Goal: Task Accomplishment & Management: Manage account settings

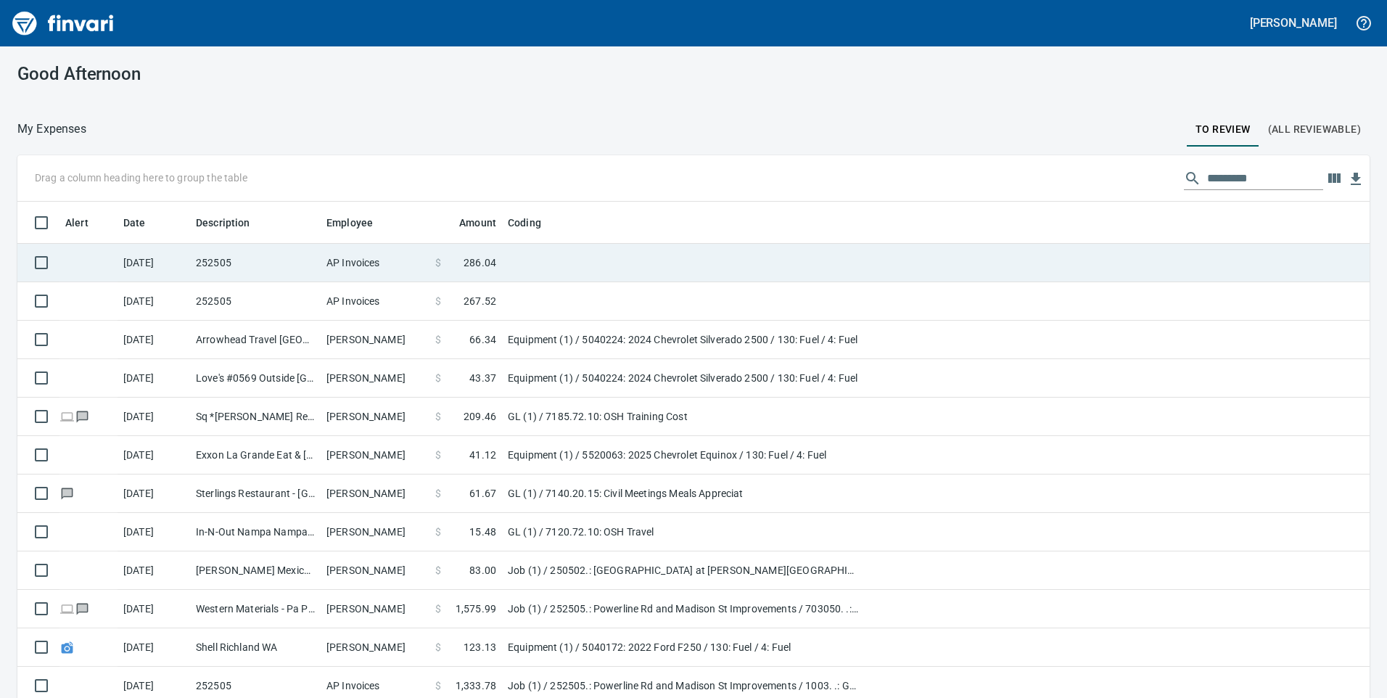
click at [513, 264] on td at bounding box center [683, 263] width 363 height 38
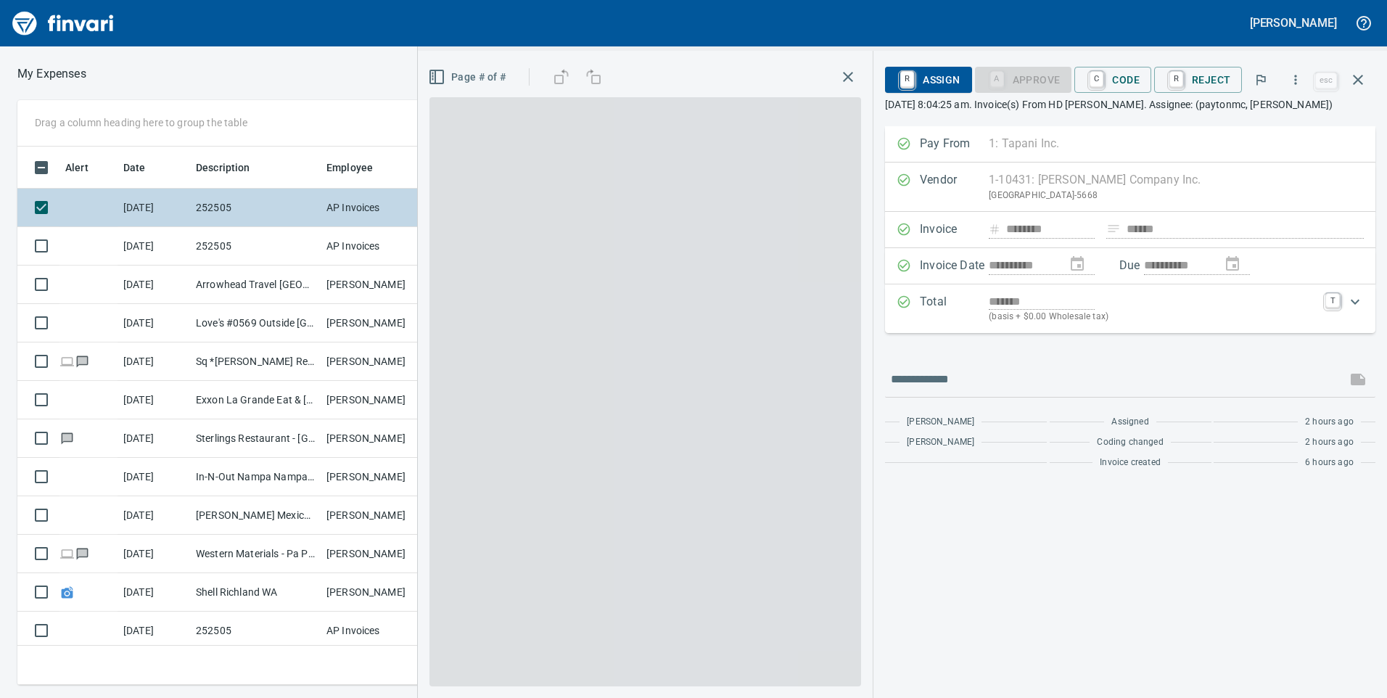
scroll to position [527, 968]
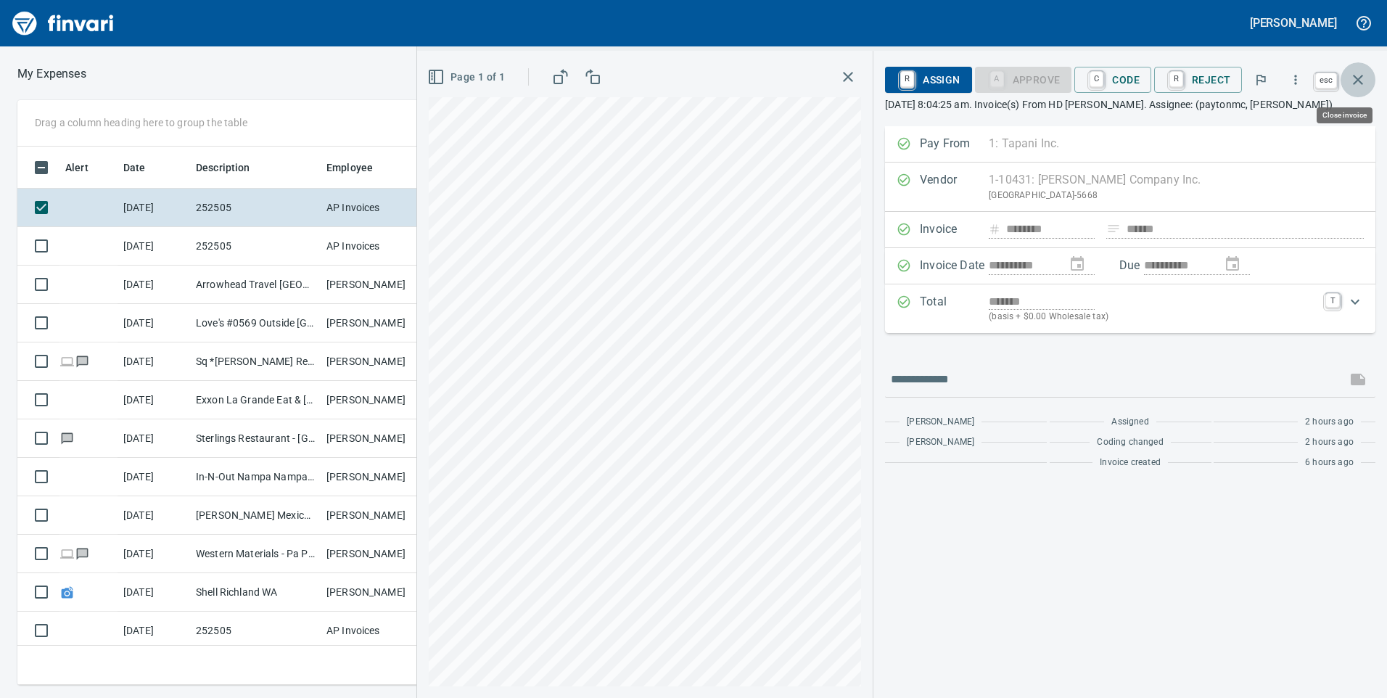
click at [1359, 73] on icon "button" at bounding box center [1357, 79] width 17 height 17
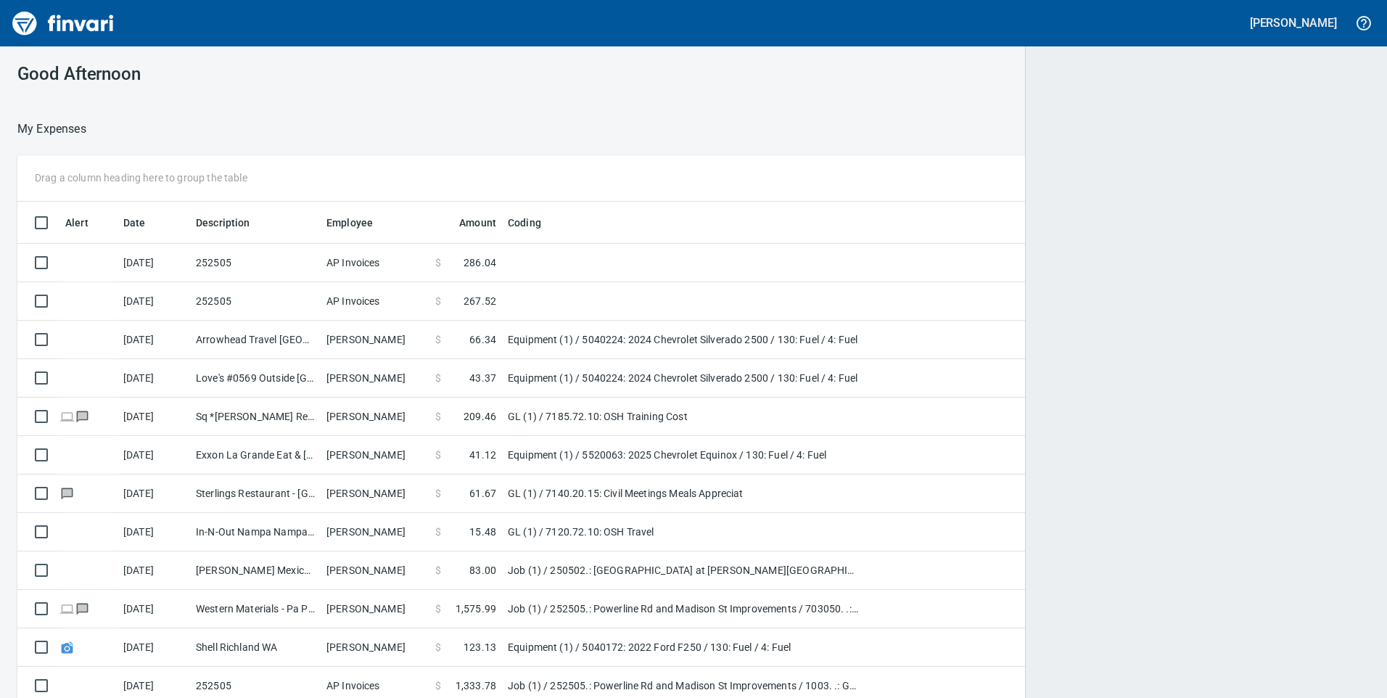
scroll to position [1, 1]
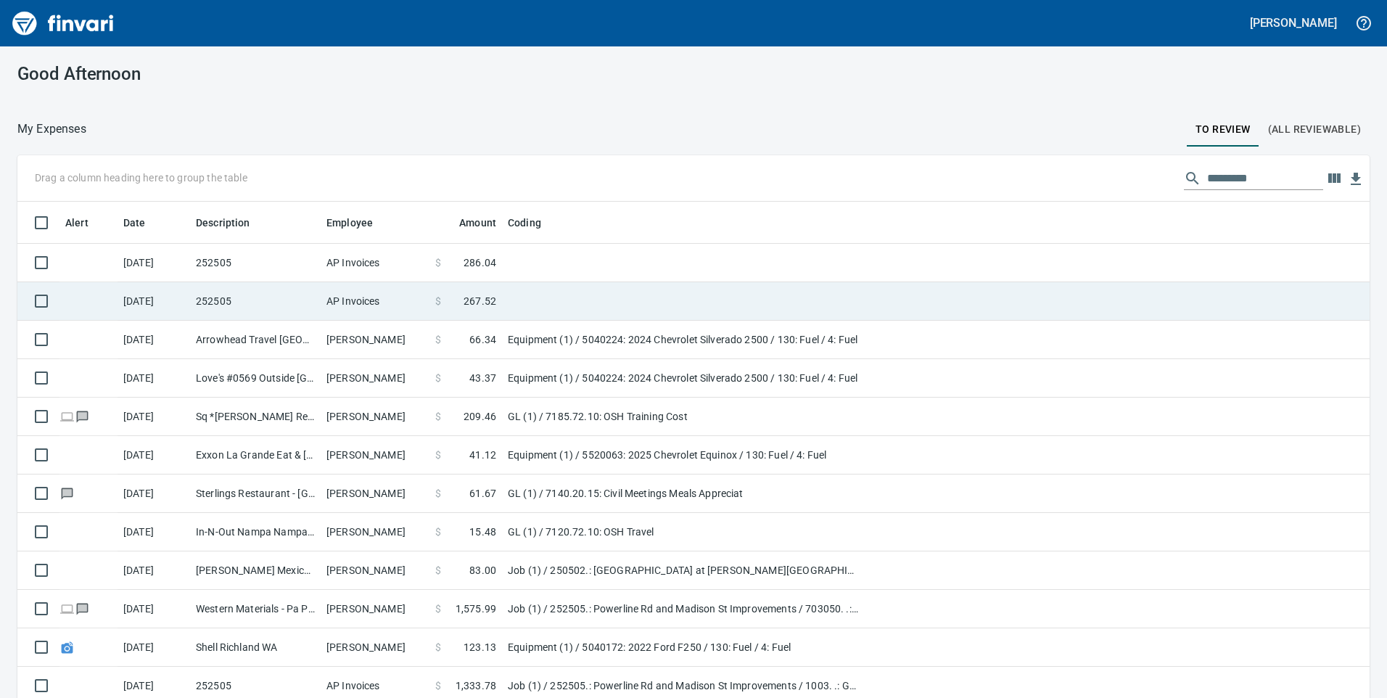
click at [775, 308] on td at bounding box center [683, 301] width 363 height 38
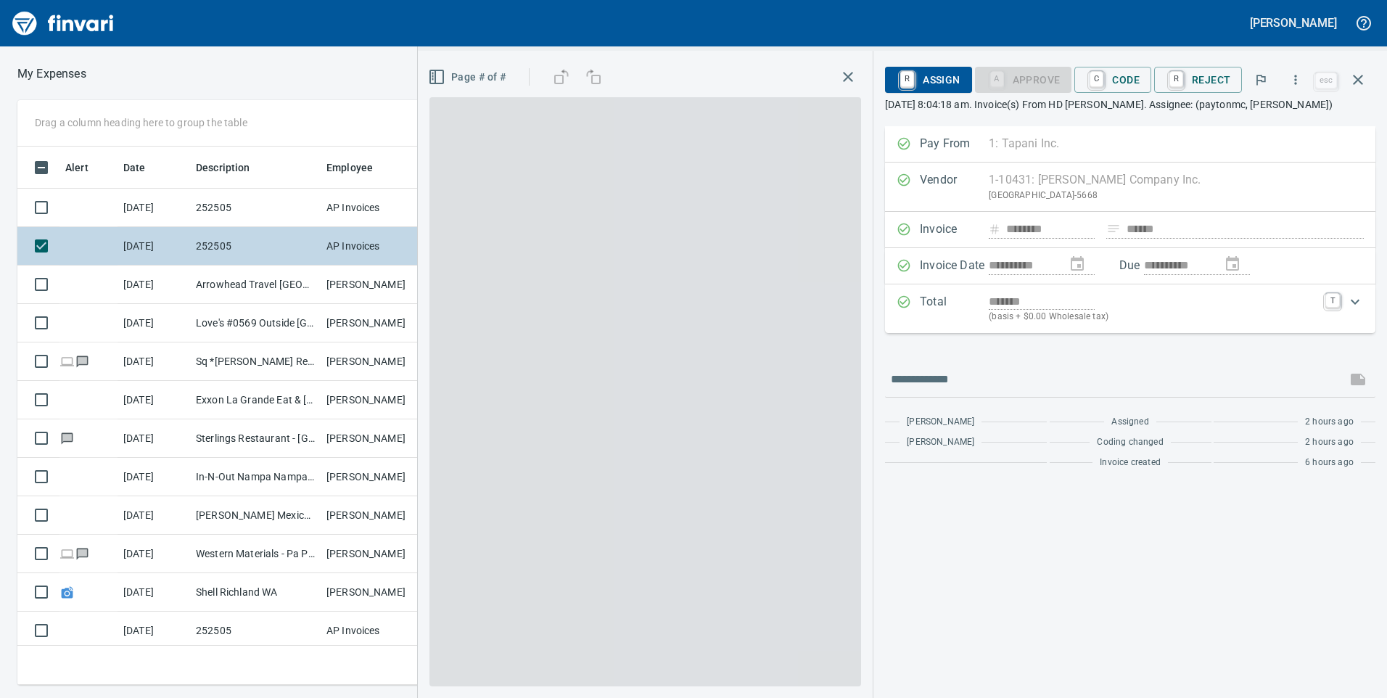
scroll to position [1, 1]
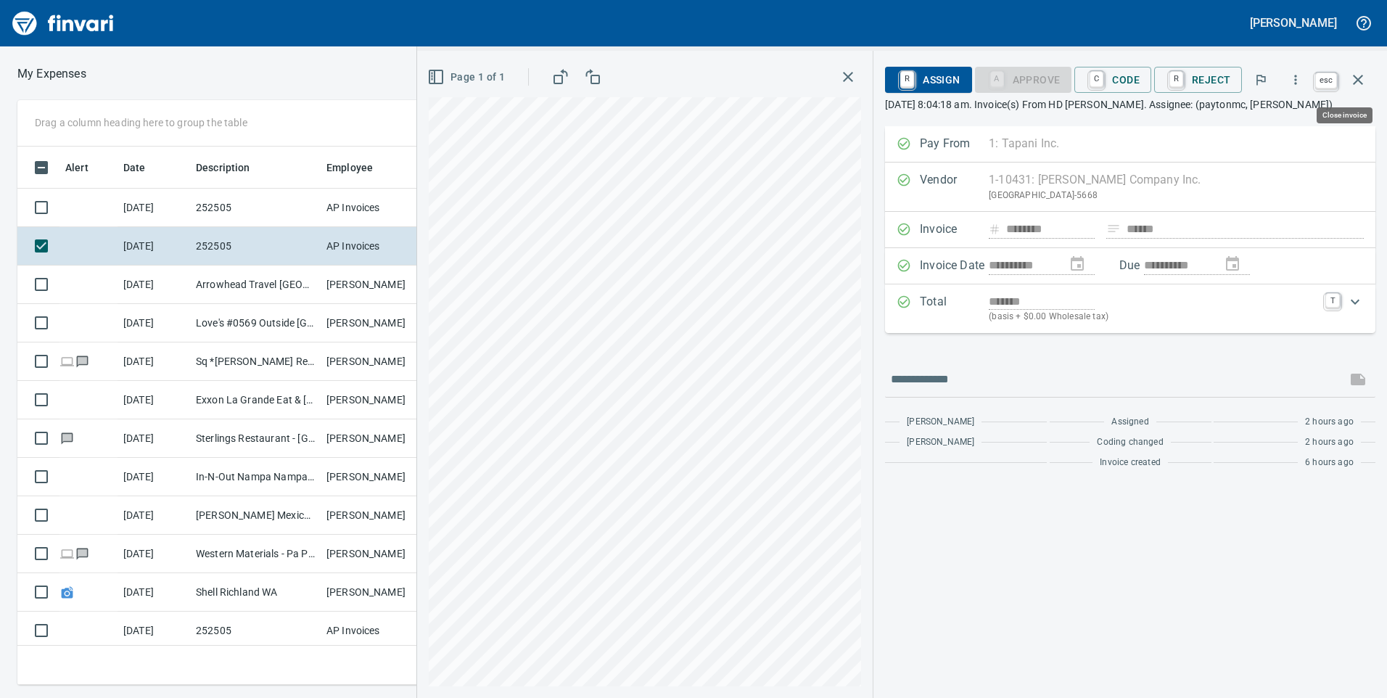
click at [1357, 69] on button "button" at bounding box center [1357, 79] width 35 height 35
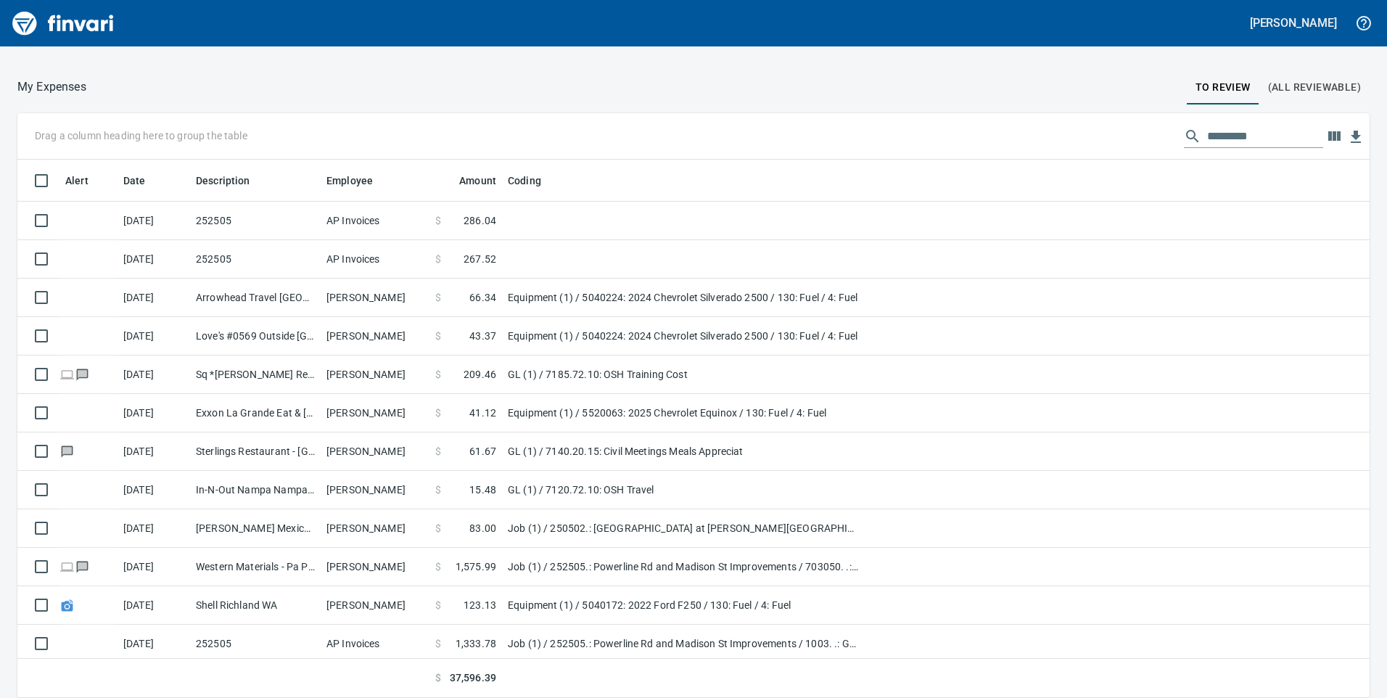
scroll to position [218, 0]
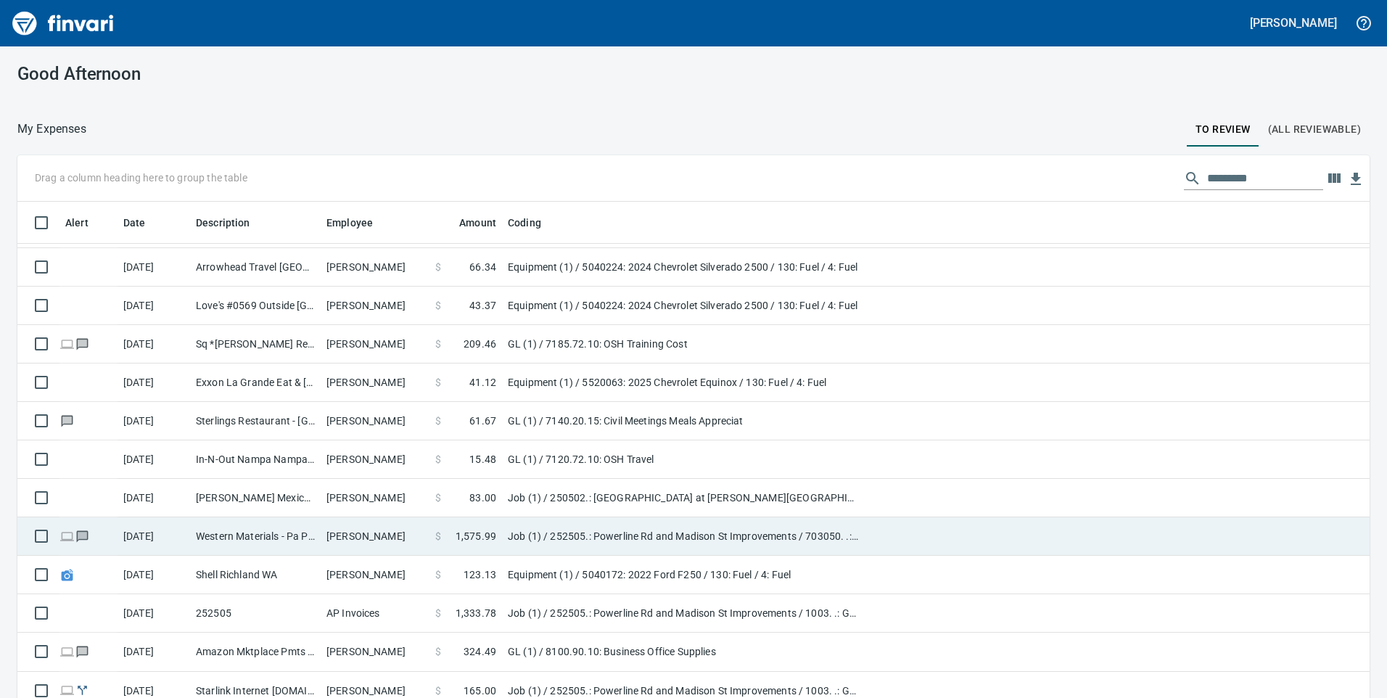
scroll to position [145, 0]
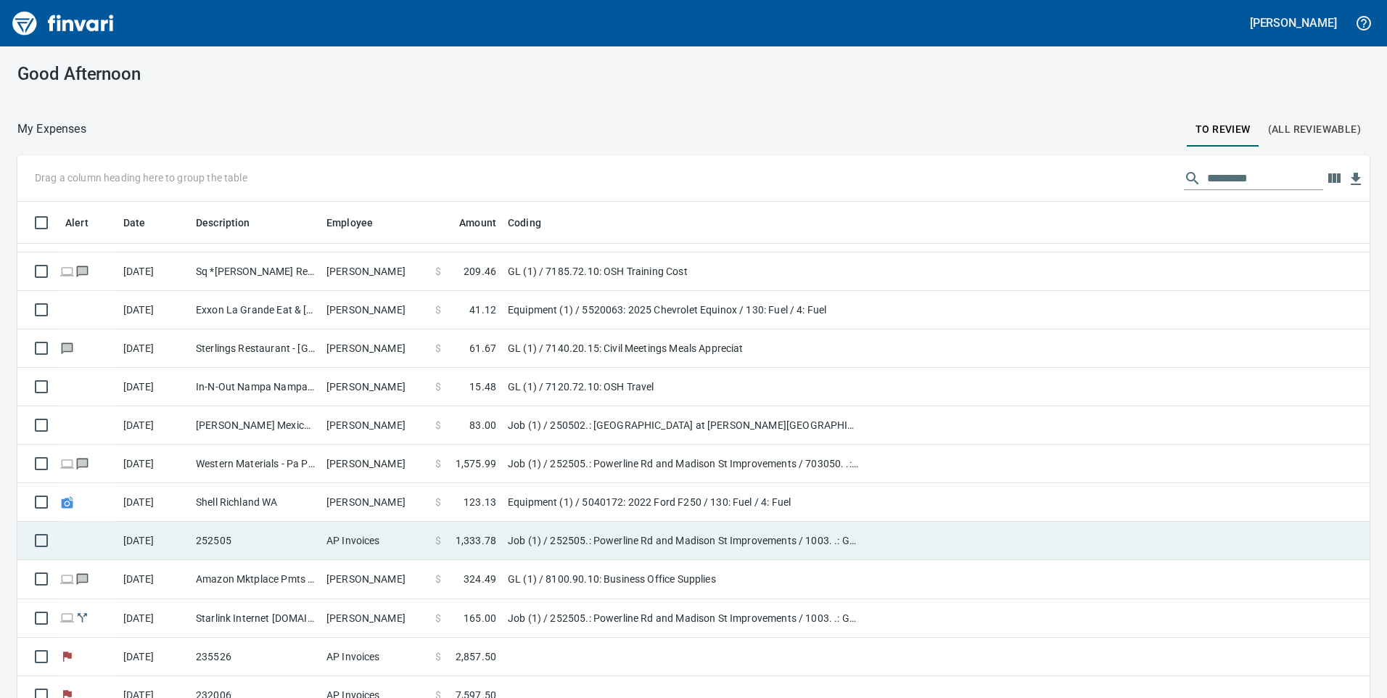
click at [562, 540] on td "Job (1) / 252505.: Powerline Rd and Madison St Improvements / 1003. .: General …" at bounding box center [683, 541] width 363 height 38
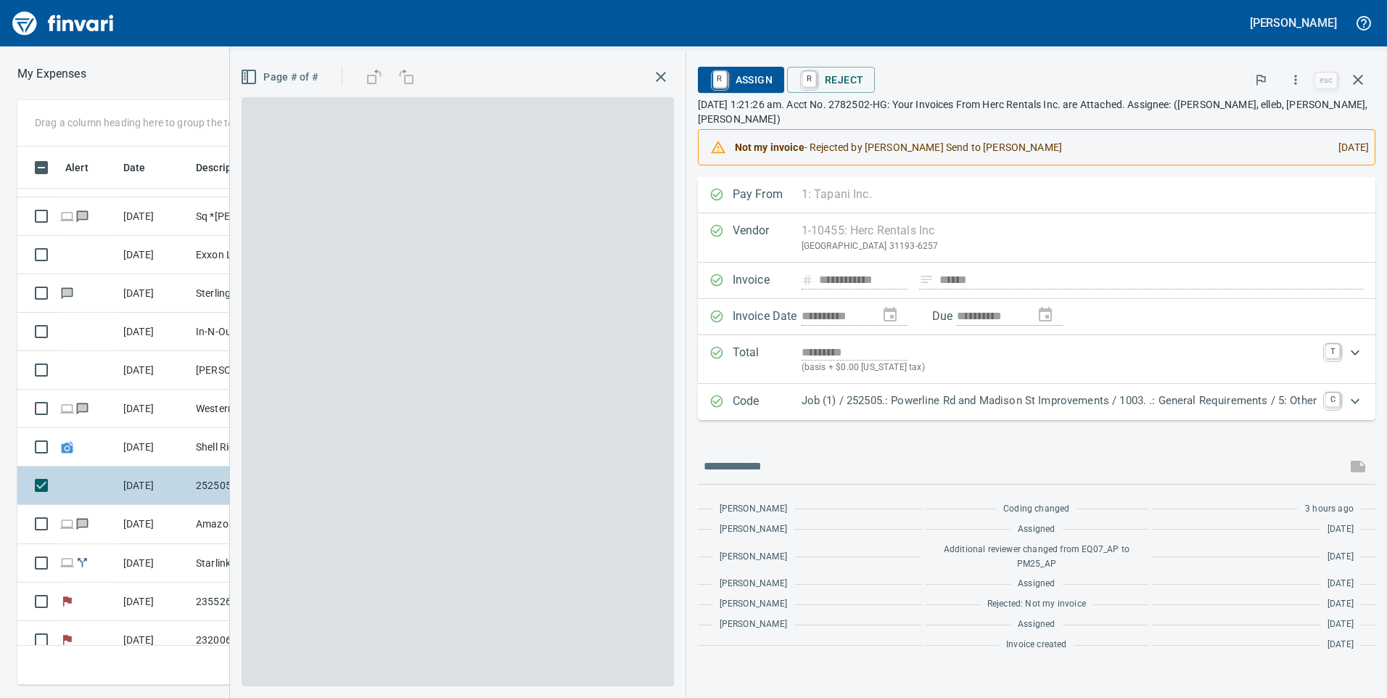
scroll to position [527, 968]
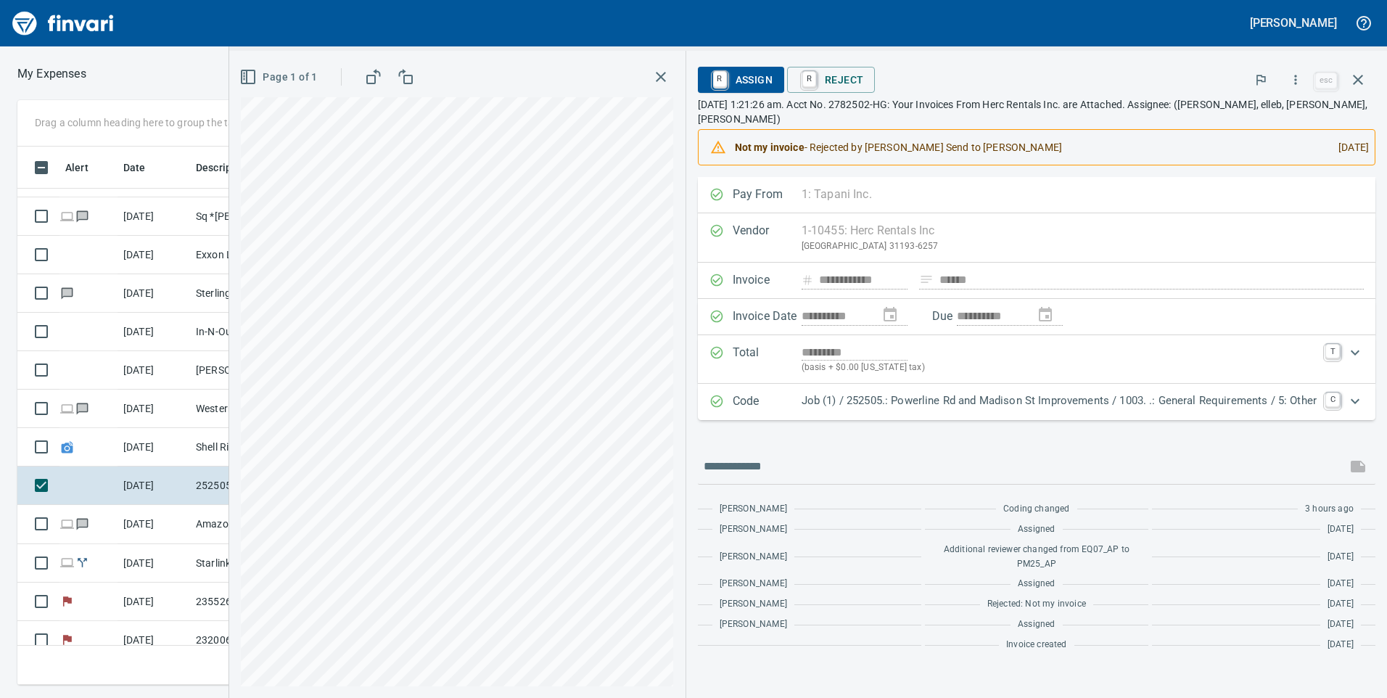
click at [1320, 392] on div "Code Job (1) / 252505.: Powerline Rd and Madison St Improvements / 1003. .: Gen…" at bounding box center [1023, 401] width 628 height 19
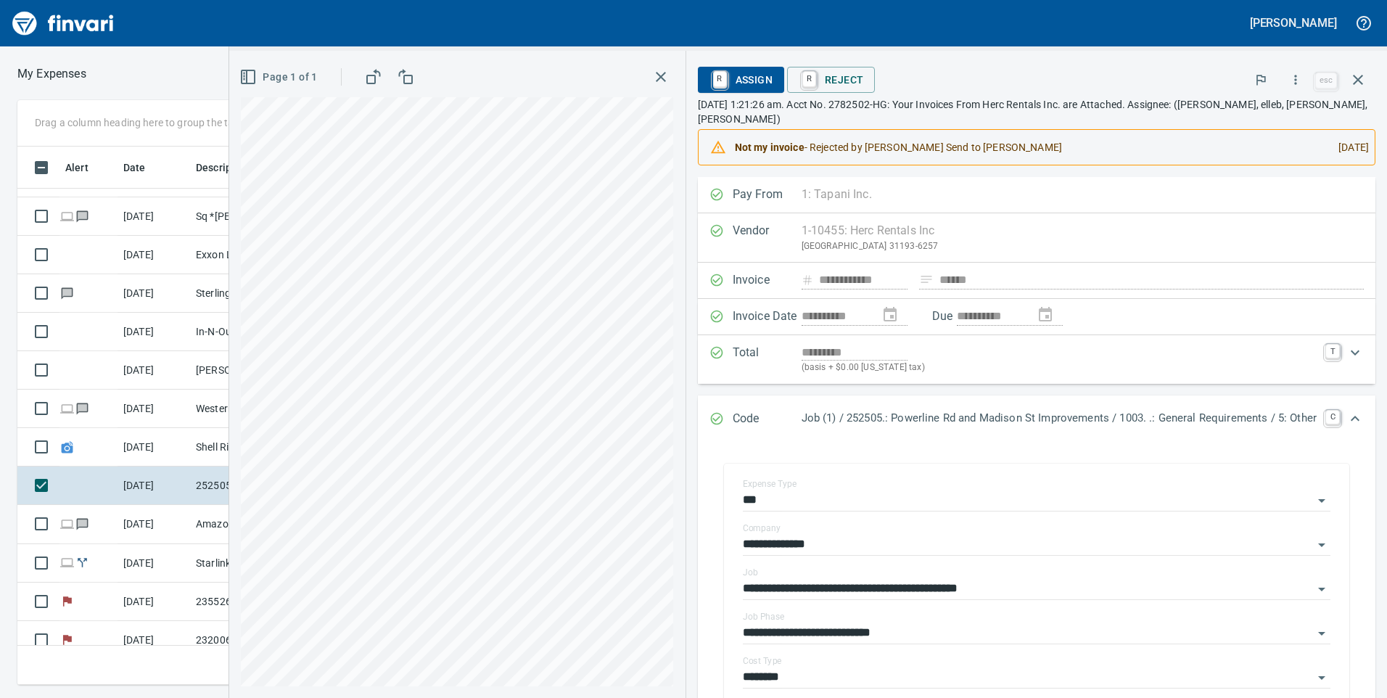
click at [1358, 73] on icon "button" at bounding box center [1357, 79] width 17 height 17
click at [1356, 83] on div "**********" at bounding box center [807, 349] width 1158 height 698
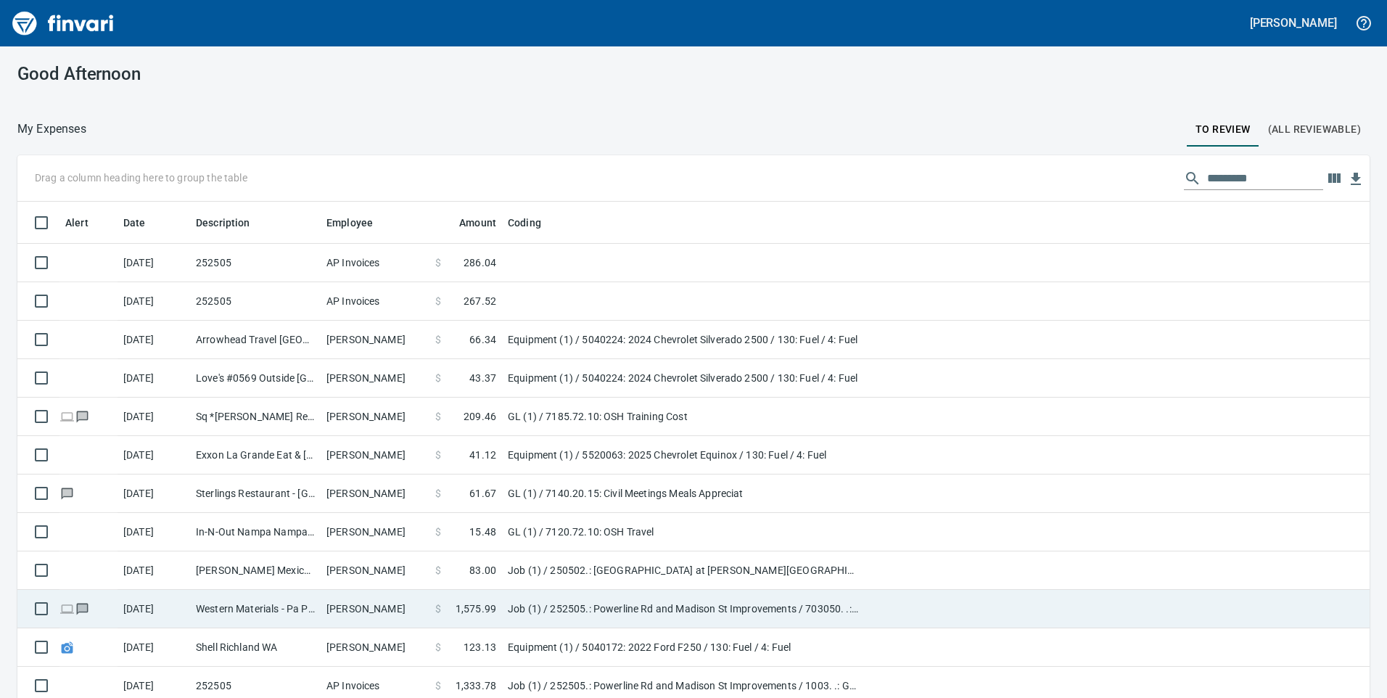
click at [735, 590] on td "Job (1) / 252505.: Powerline Rd and Madison St Improvements / 703050. .: Block …" at bounding box center [683, 609] width 363 height 38
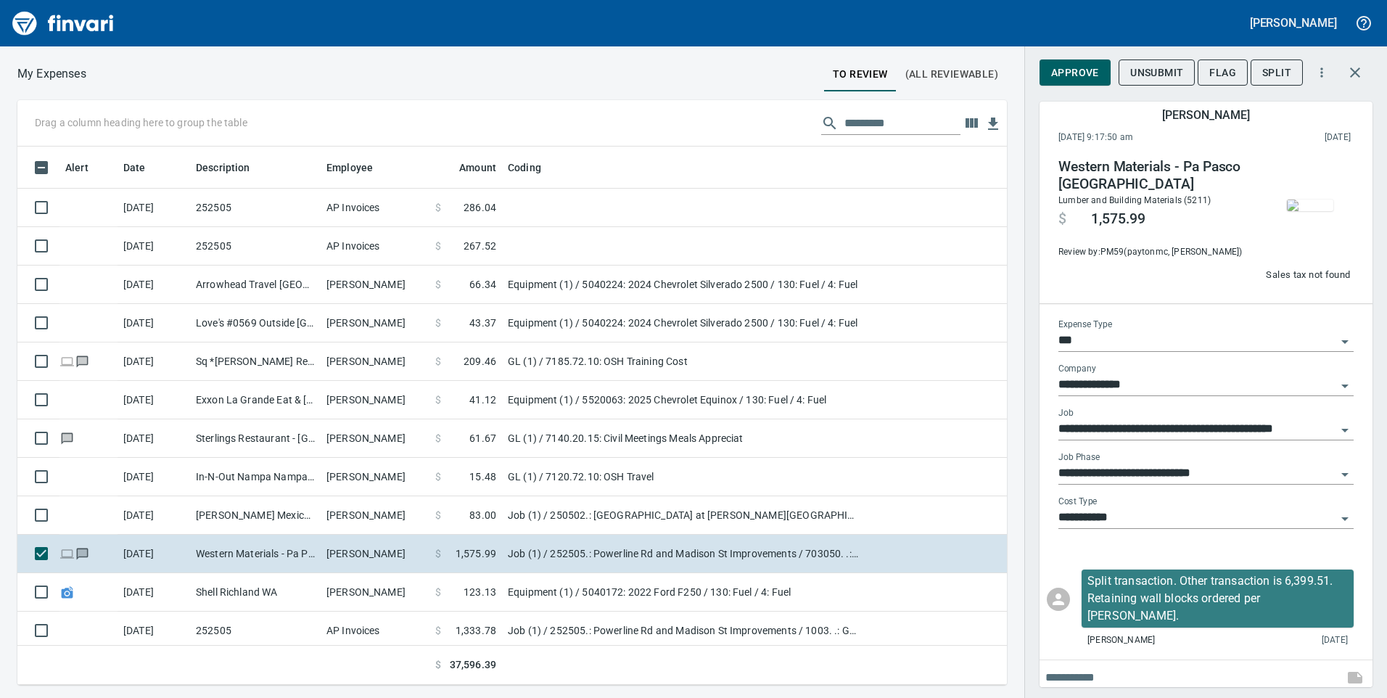
click at [1083, 71] on span "Approve" at bounding box center [1075, 73] width 48 height 18
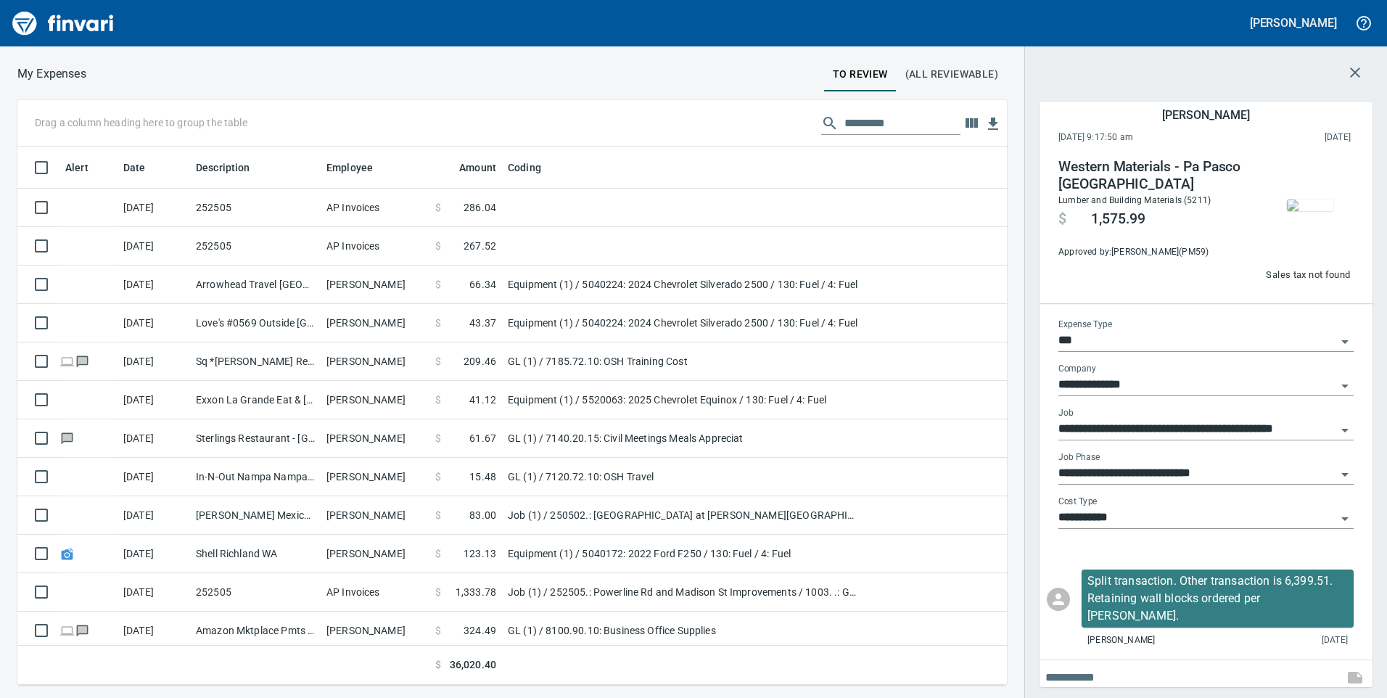
scroll to position [527, 968]
click at [1353, 80] on icon "button" at bounding box center [1354, 72] width 17 height 17
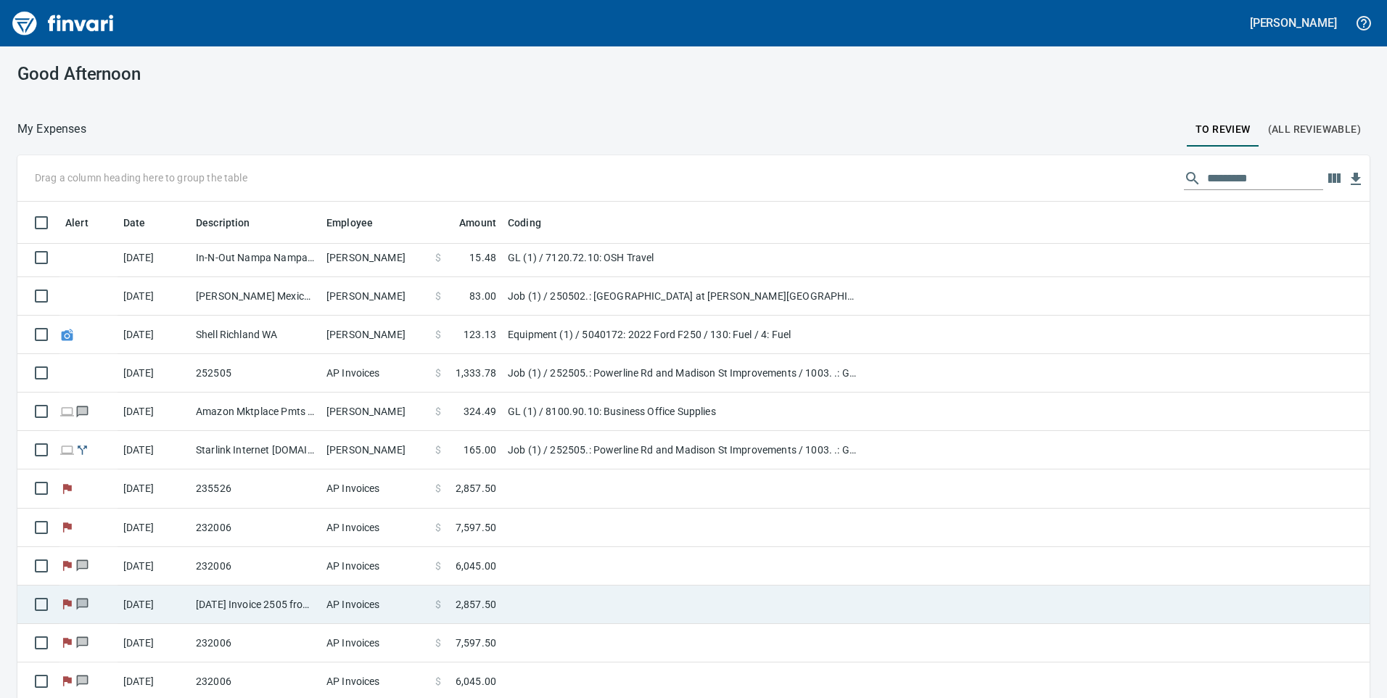
scroll to position [42, 0]
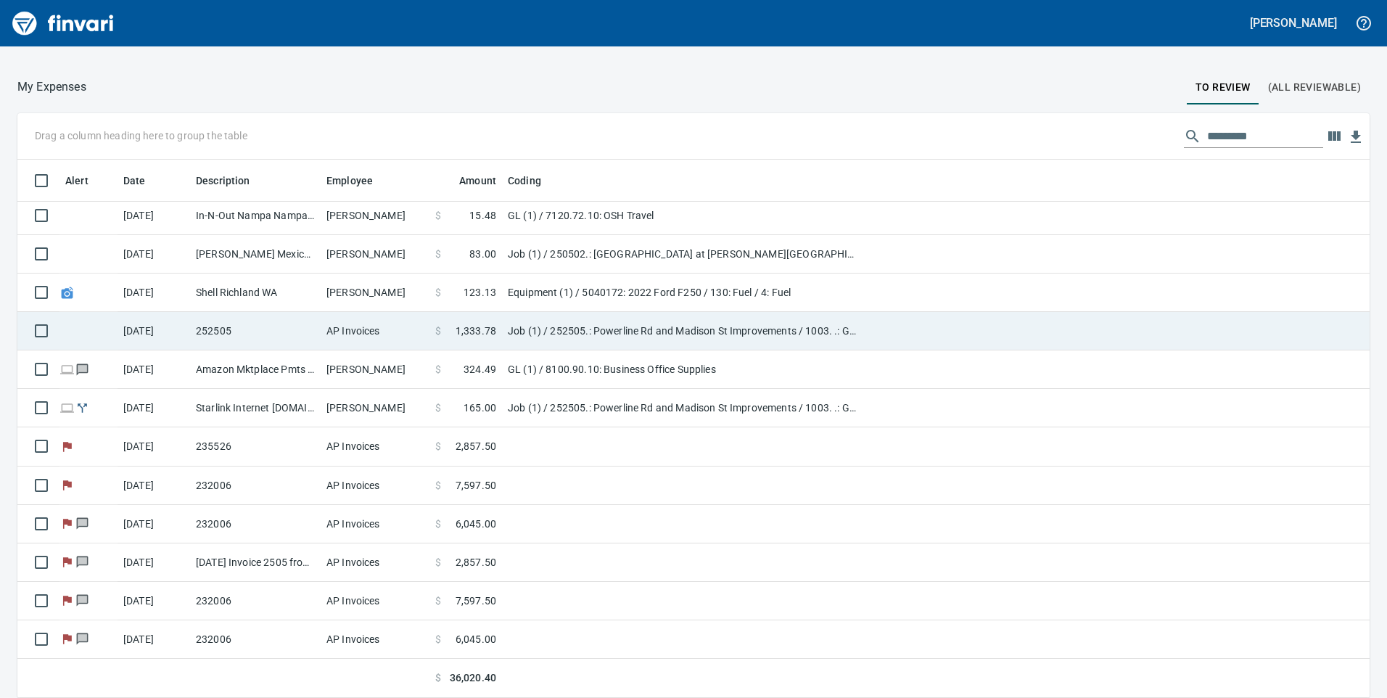
click at [210, 336] on td "252505" at bounding box center [255, 331] width 131 height 38
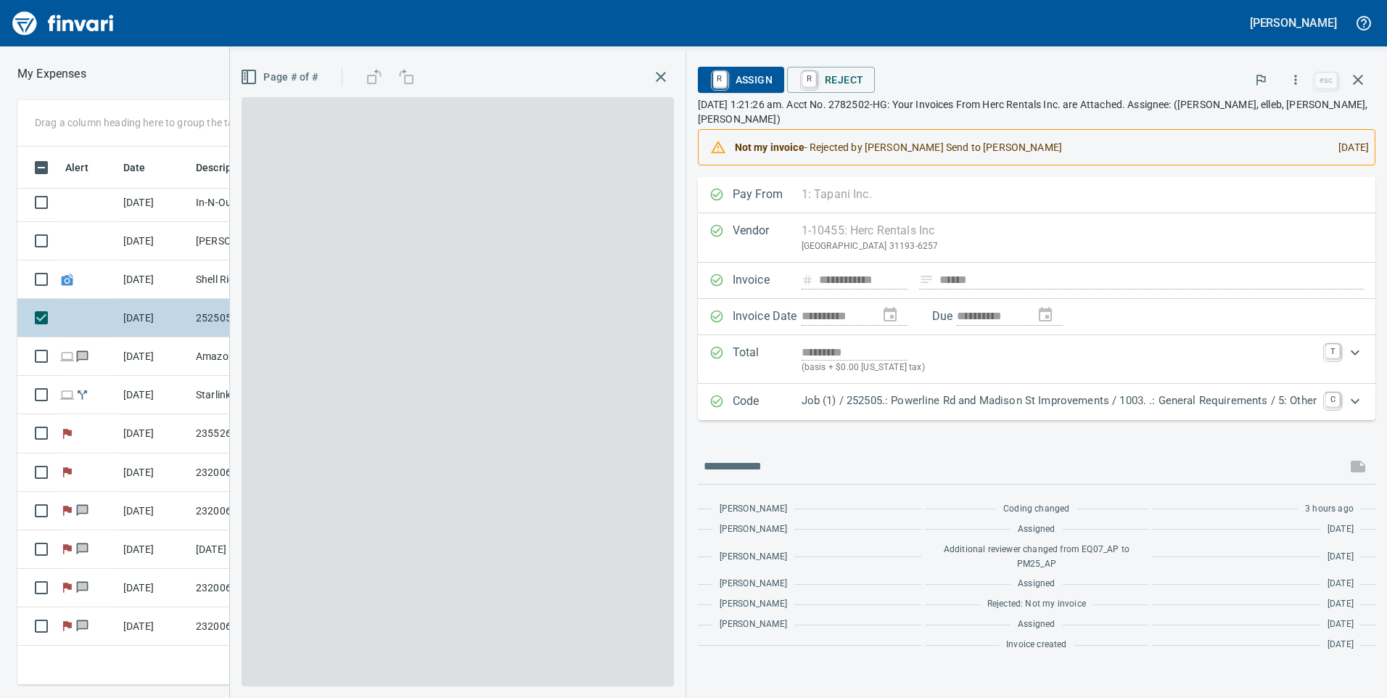
scroll to position [527, 968]
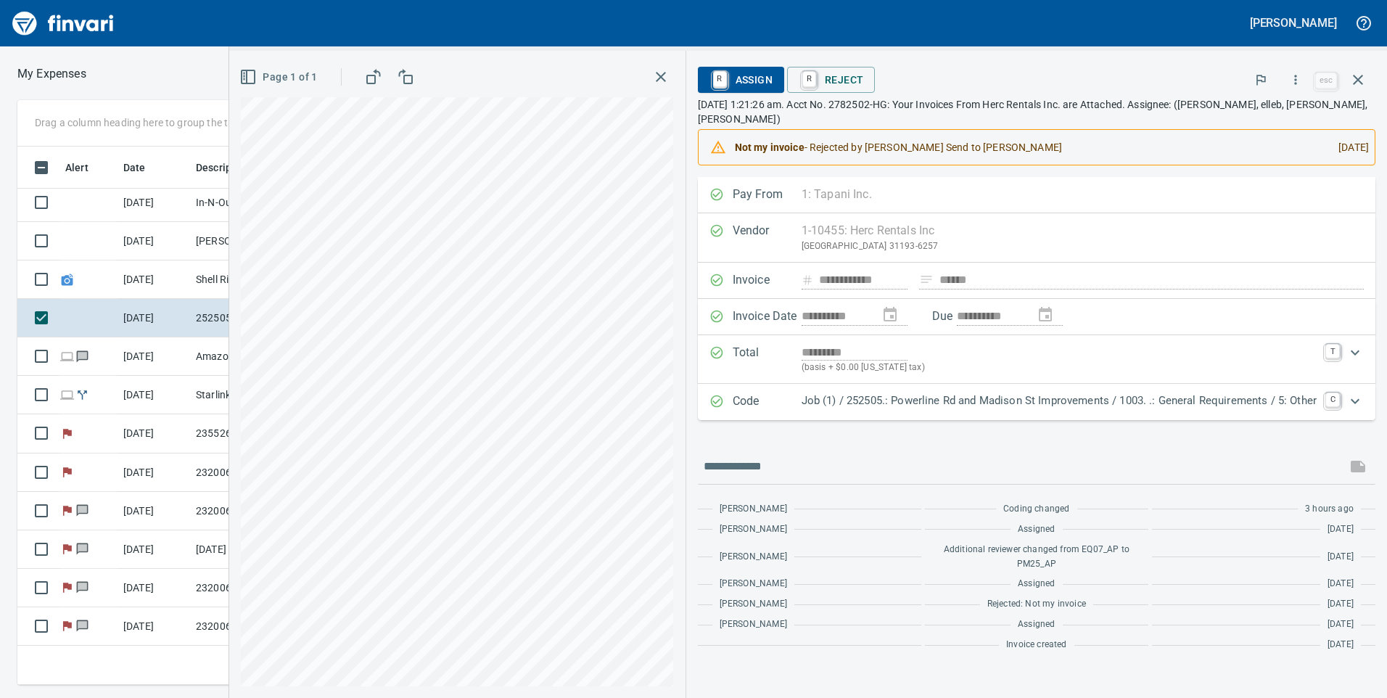
click at [947, 403] on div "Code Job (1) / 252505.: Powerline Rd and Madison St Improvements / 1003. .: Gen…" at bounding box center [1036, 402] width 677 height 36
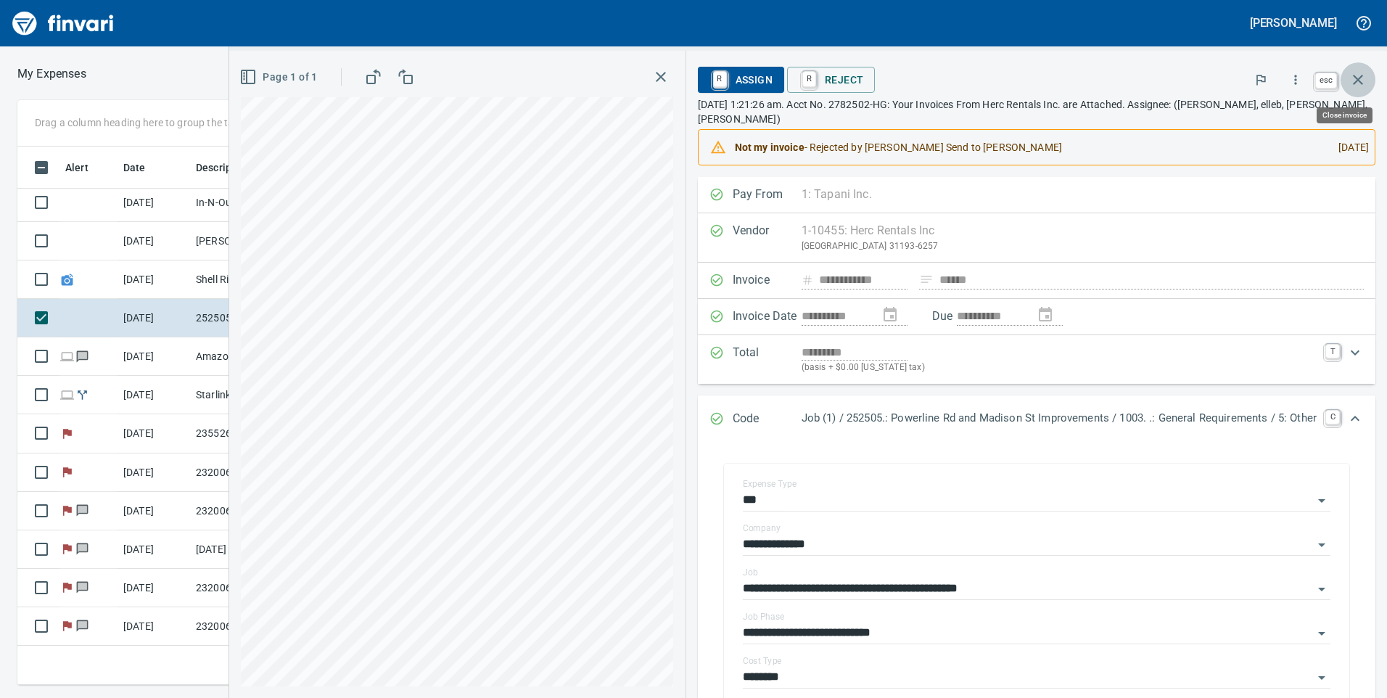
click at [1367, 72] on button "button" at bounding box center [1357, 79] width 35 height 35
